Goal: Obtain resource: Obtain resource

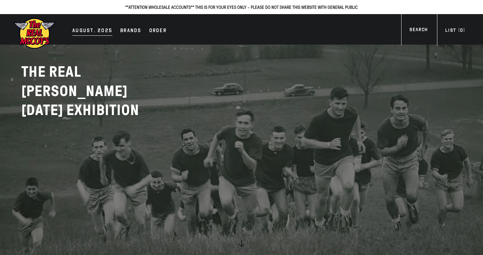
click at [110, 32] on link "AUGUST. 2025" at bounding box center [92, 31] width 47 height 9
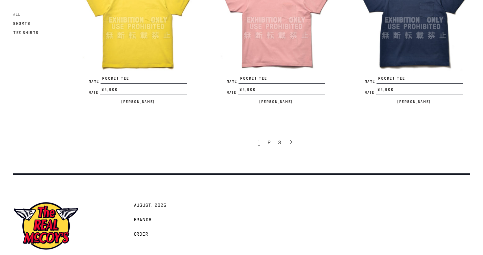
scroll to position [1271, 0]
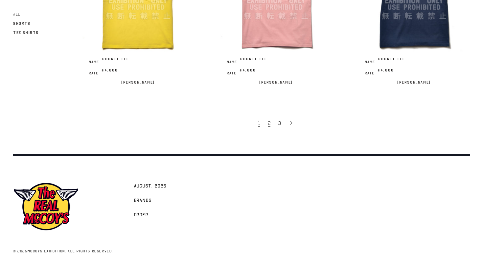
click at [270, 116] on link "2" at bounding box center [269, 123] width 11 height 14
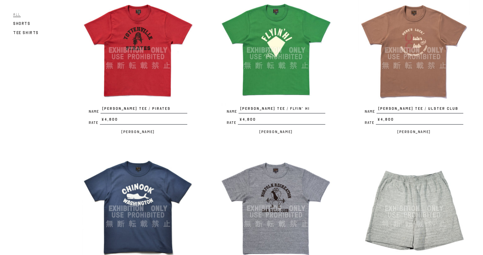
scroll to position [485, 0]
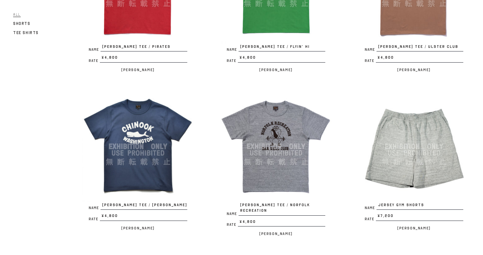
click at [328, 155] on img at bounding box center [276, 147] width 112 height 112
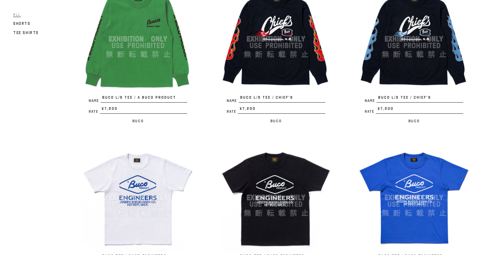
scroll to position [1188, 0]
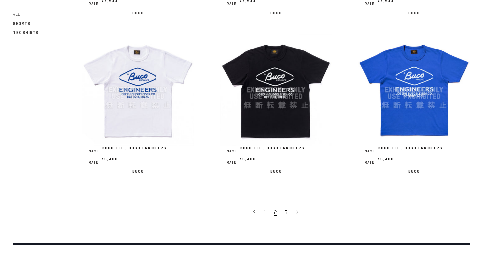
click at [297, 210] on span at bounding box center [297, 213] width 5 height 8
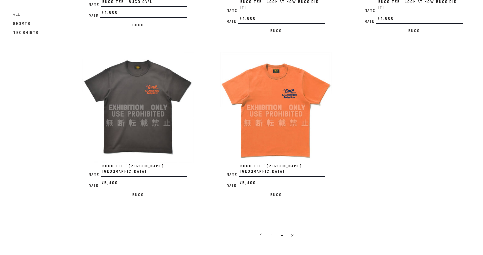
scroll to position [370, 0]
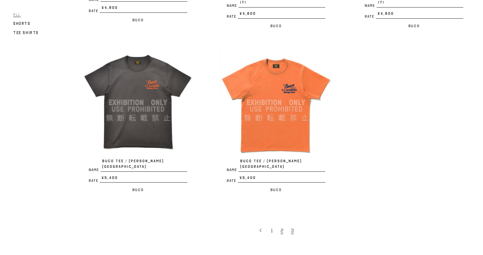
click at [280, 228] on span "2" at bounding box center [281, 231] width 3 height 7
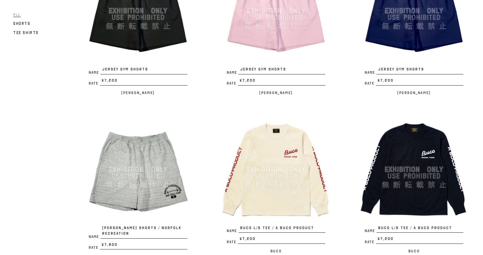
scroll to position [803, 0]
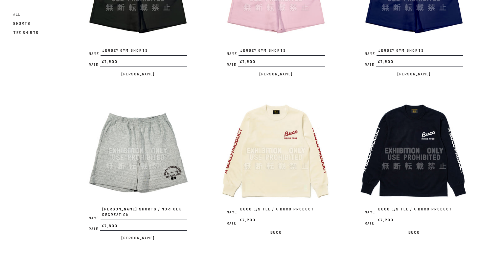
click at [421, 116] on img at bounding box center [414, 151] width 112 height 112
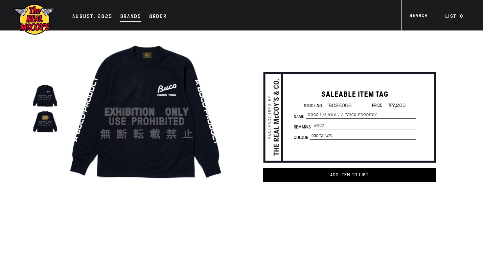
click at [126, 21] on div "Brands" at bounding box center [130, 16] width 21 height 9
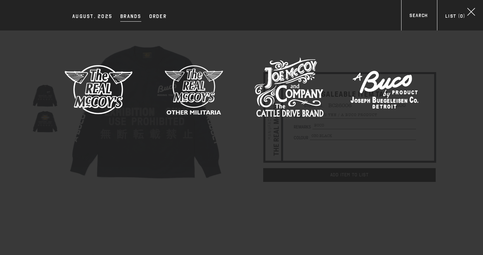
click at [125, 92] on img at bounding box center [98, 89] width 69 height 69
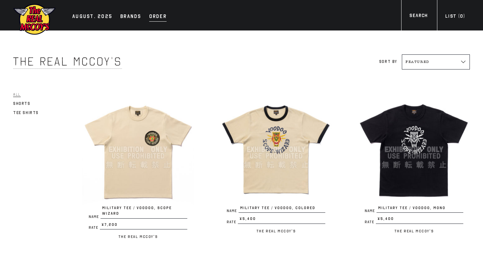
click at [149, 16] on div "Order" at bounding box center [157, 16] width 17 height 9
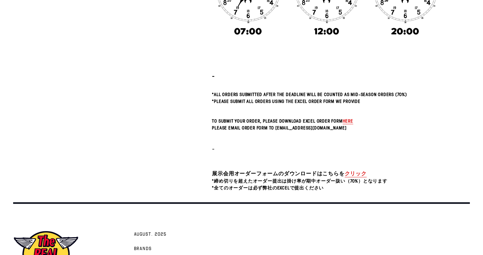
scroll to position [171, 0]
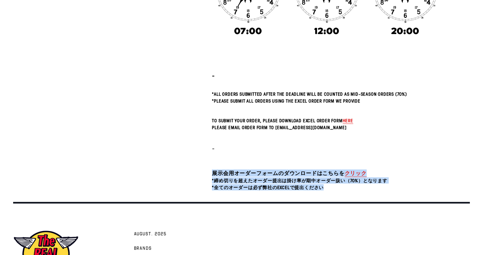
drag, startPoint x: 334, startPoint y: 187, endPoint x: 208, endPoint y: 171, distance: 126.4
click at [208, 171] on div "- *All orders submitted after the deadline will be counted as Mid-Season Orders…" at bounding box center [313, 26] width 255 height 332
click at [271, 182] on span "*締め切りを超えたオーダー提出は掛け率が期中オーダー扱い（70%）となります" at bounding box center [299, 181] width 175 height 6
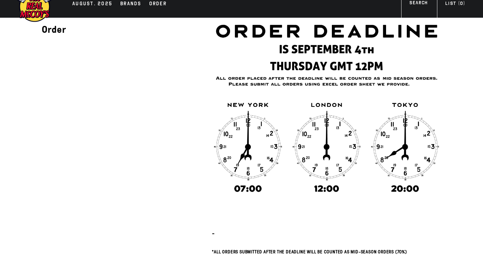
scroll to position [0, 0]
